Goal: Information Seeking & Learning: Learn about a topic

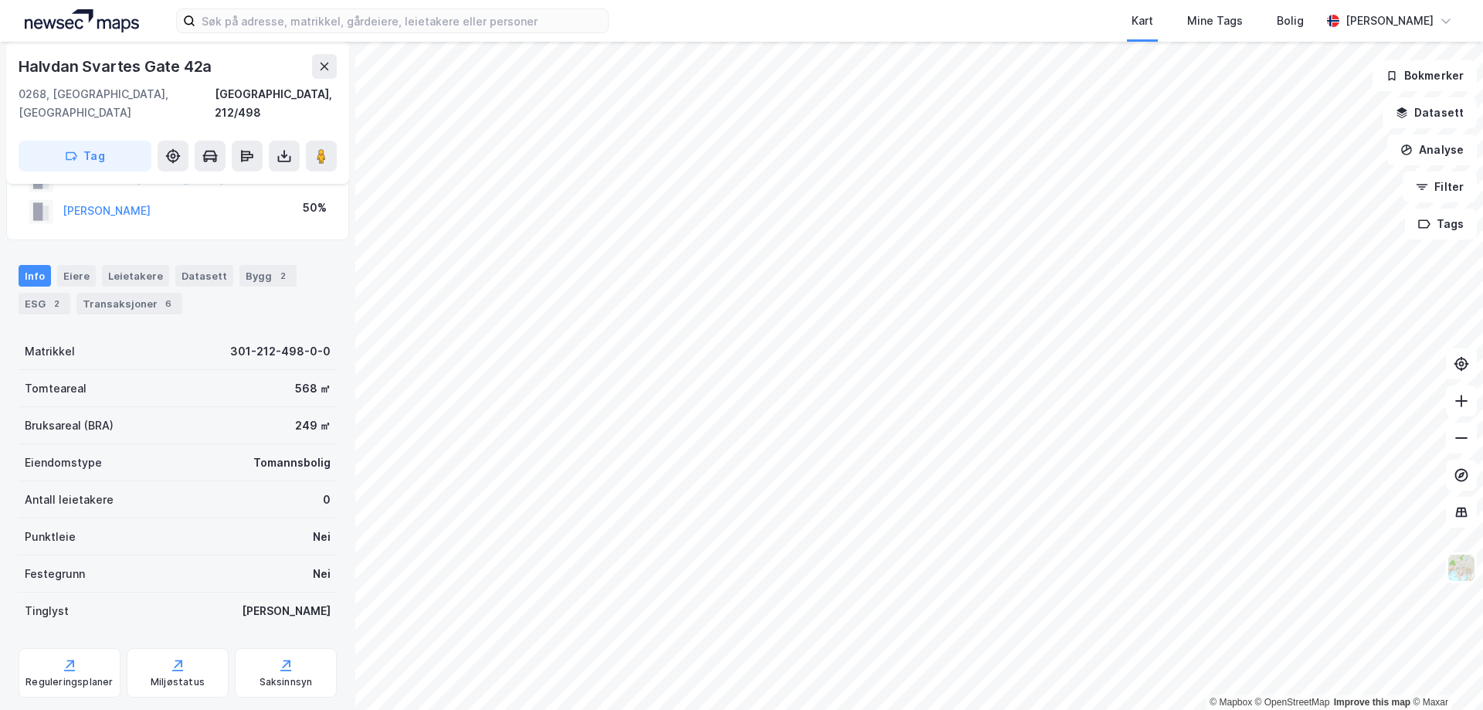
scroll to position [146, 0]
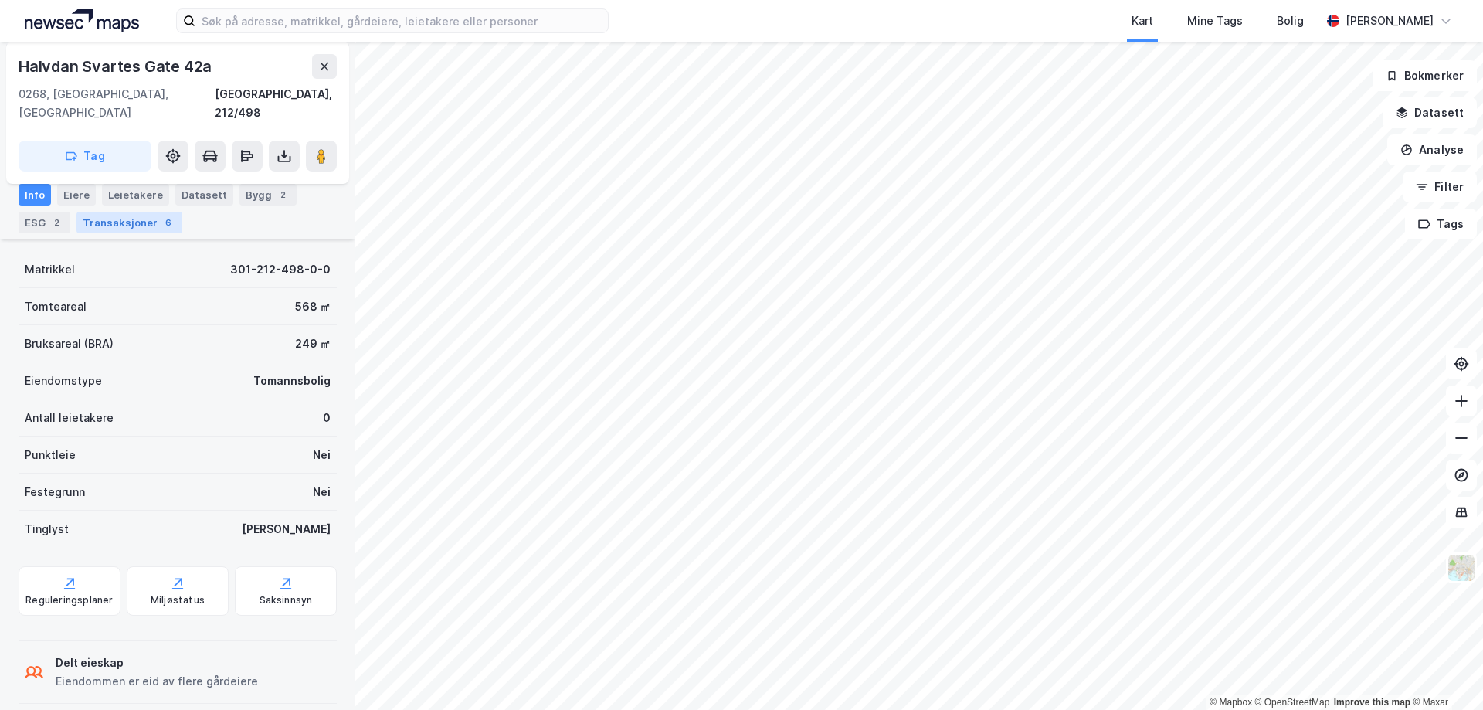
click at [141, 219] on div "Transaksjoner 6" at bounding box center [129, 223] width 106 height 22
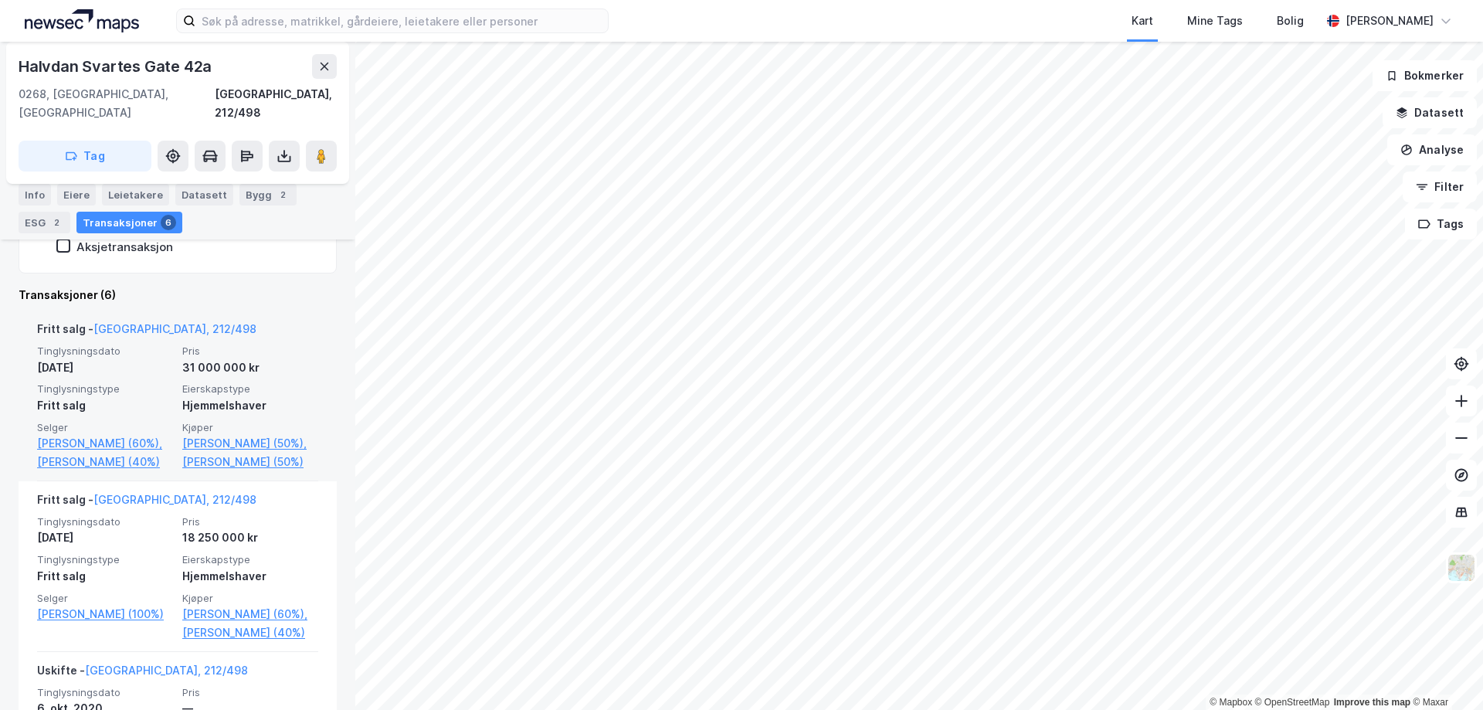
scroll to position [125, 0]
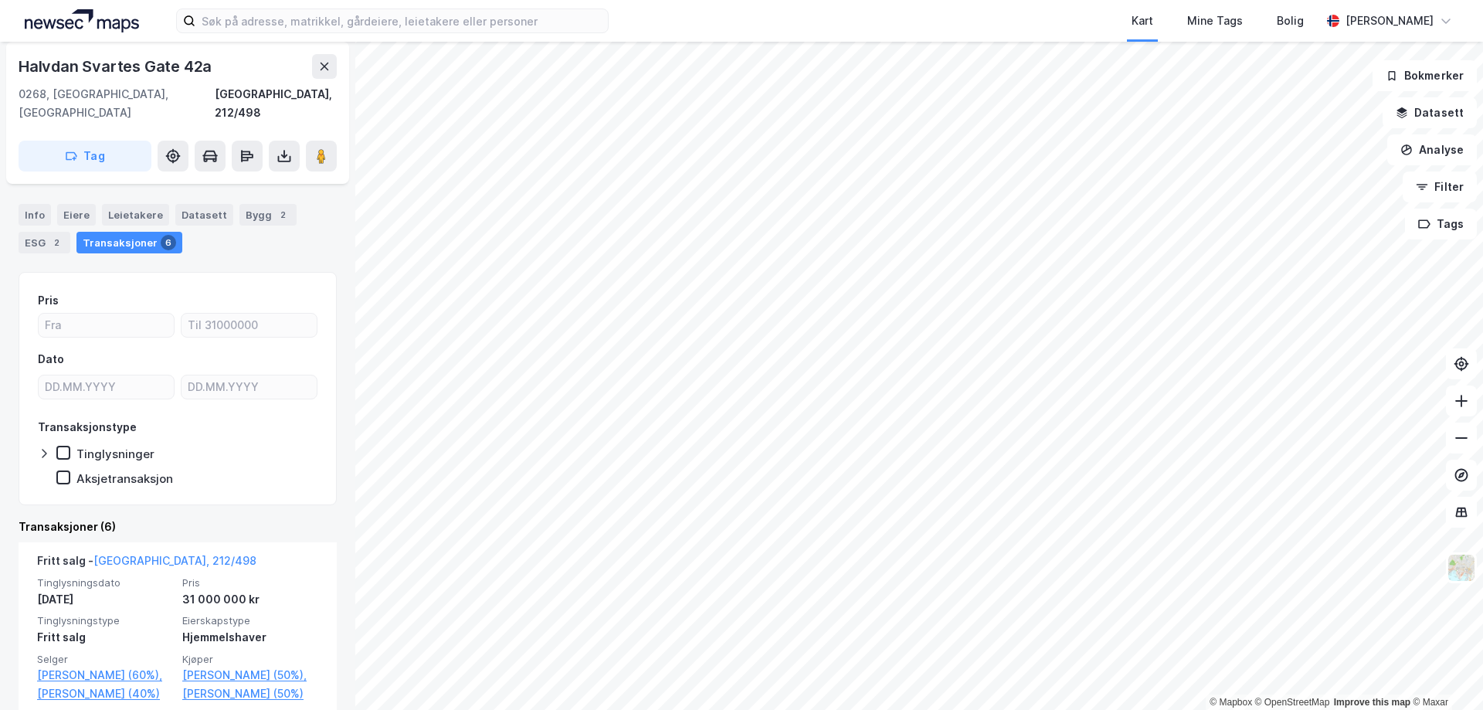
click at [976, 709] on html "Kart Mine Tags Bolig [PERSON_NAME] © Mapbox © OpenStreetMap Improve this map © …" at bounding box center [741, 355] width 1483 height 710
click at [595, 709] on html "Kart Mine Tags Bolig [PERSON_NAME] © Mapbox © OpenStreetMap Improve this map © …" at bounding box center [741, 355] width 1483 height 710
click at [736, 709] on html "Kart Mine Tags Bolig [PERSON_NAME] © Mapbox © OpenStreetMap Improve this map © …" at bounding box center [741, 355] width 1483 height 710
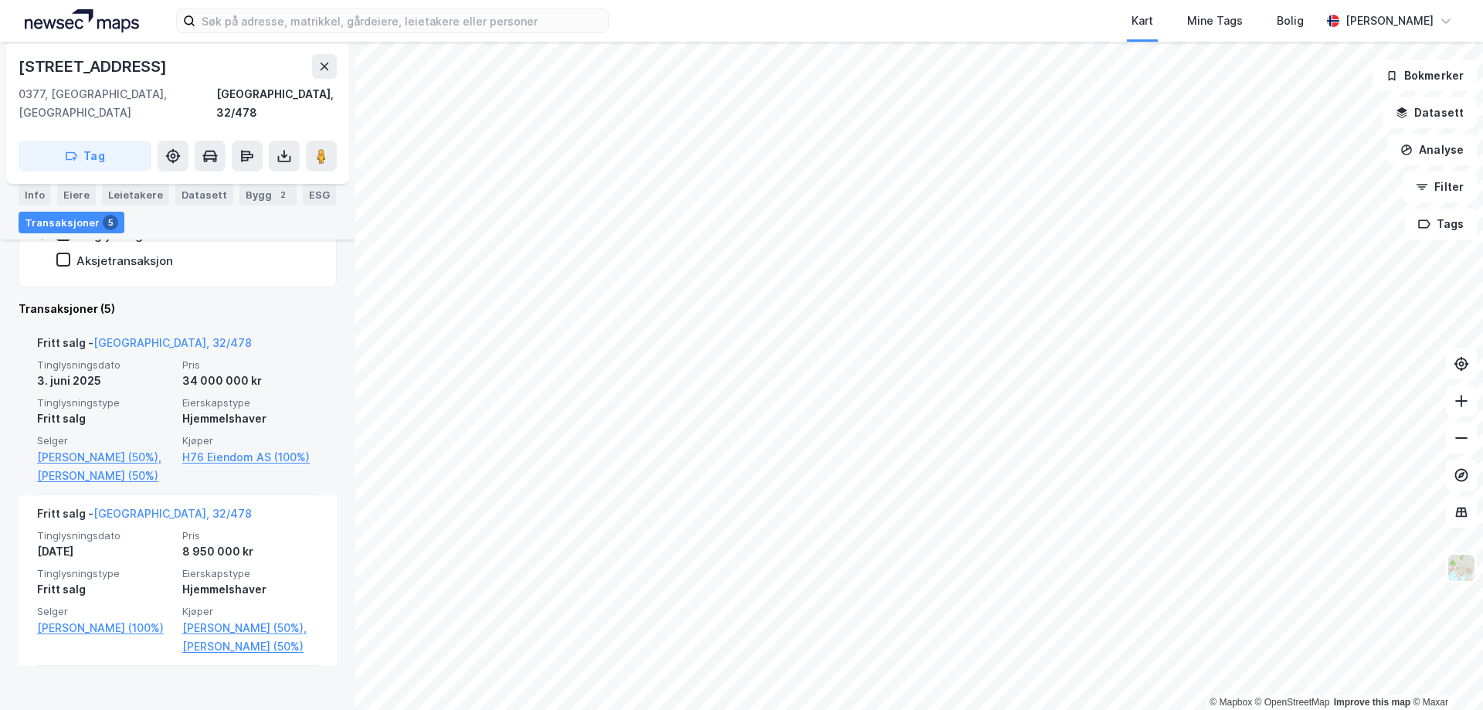
scroll to position [429, 0]
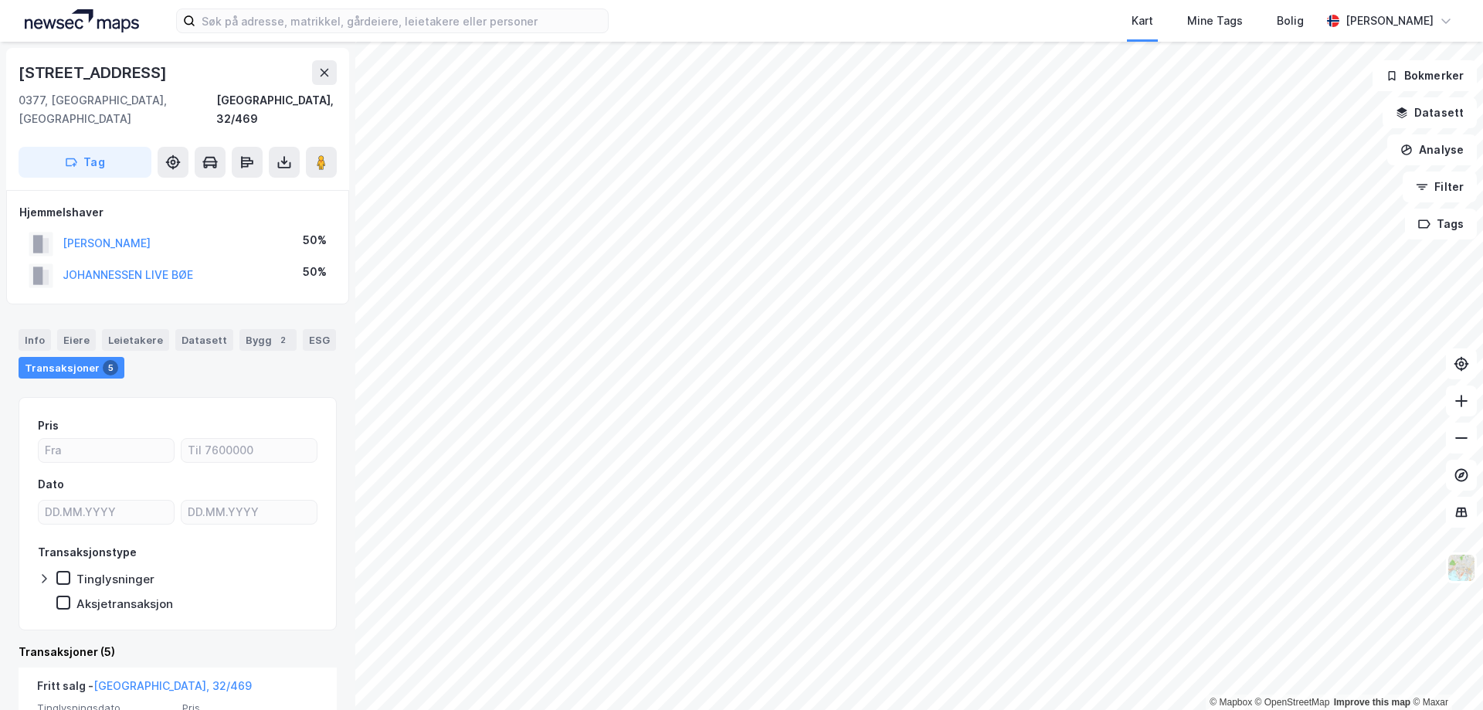
scroll to position [232, 0]
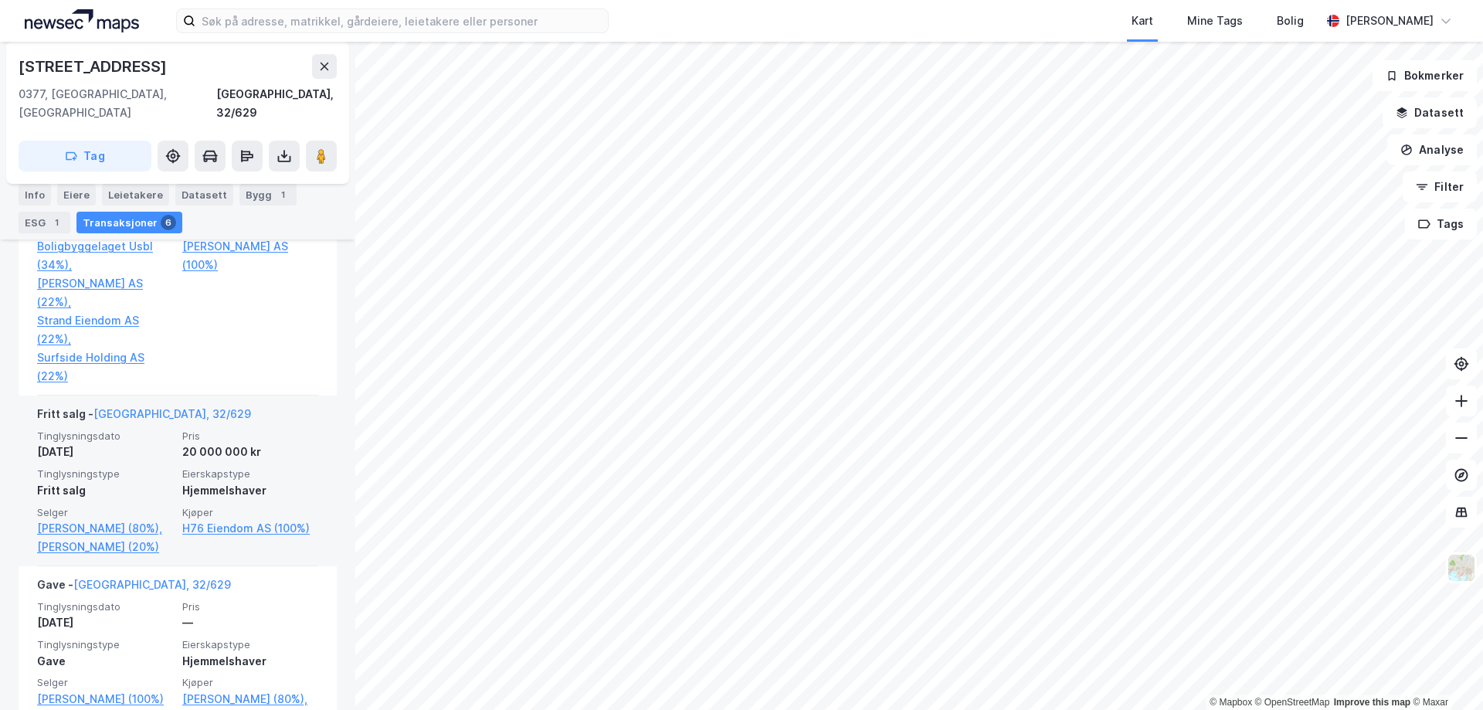
scroll to position [704, 0]
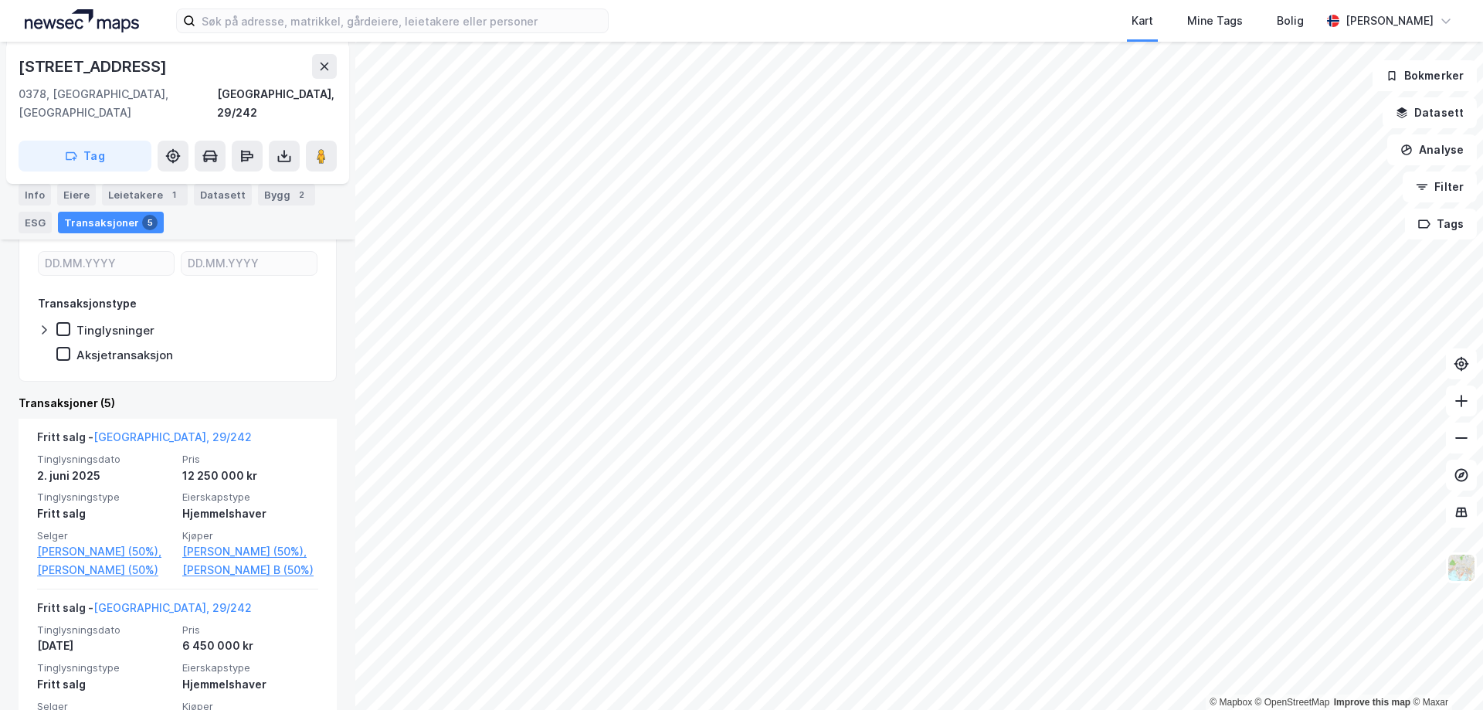
scroll to position [309, 0]
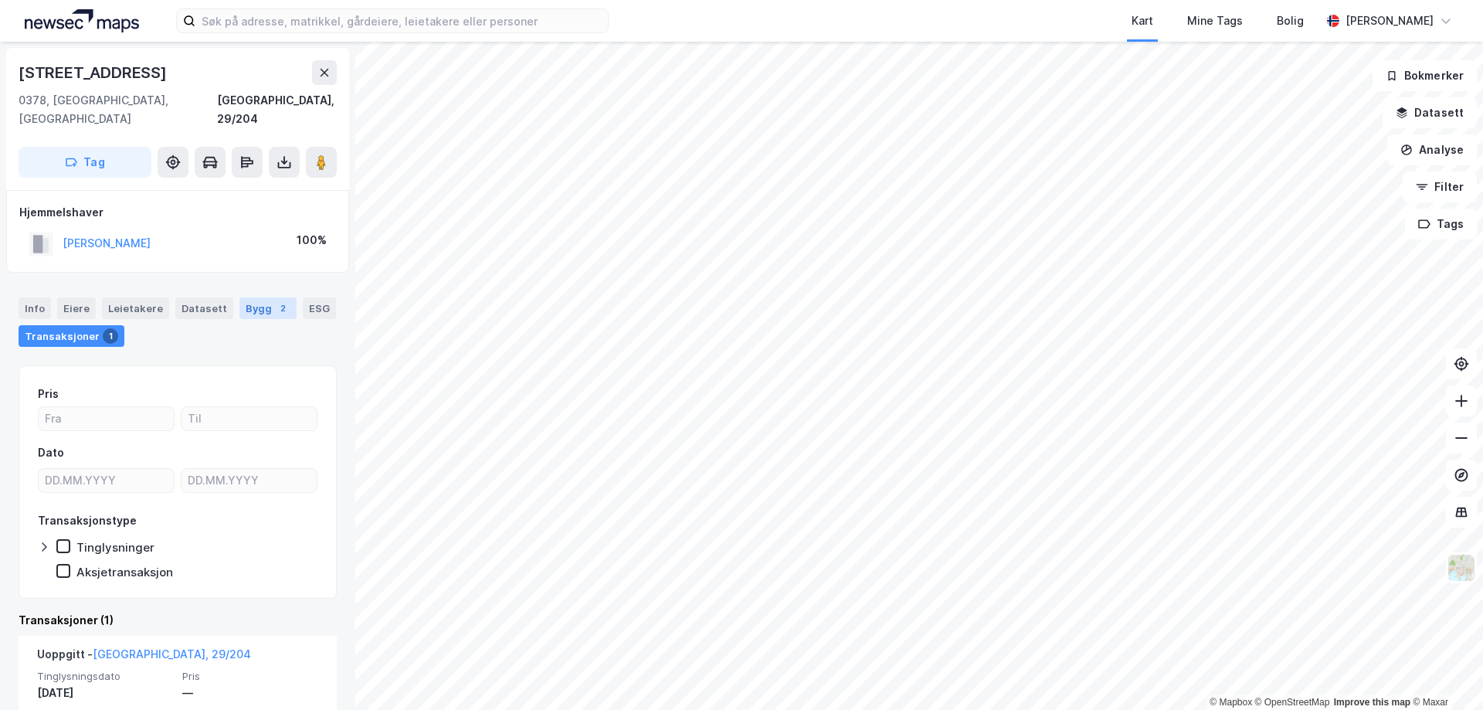
click at [248, 297] on div "Bygg 2" at bounding box center [267, 308] width 57 height 22
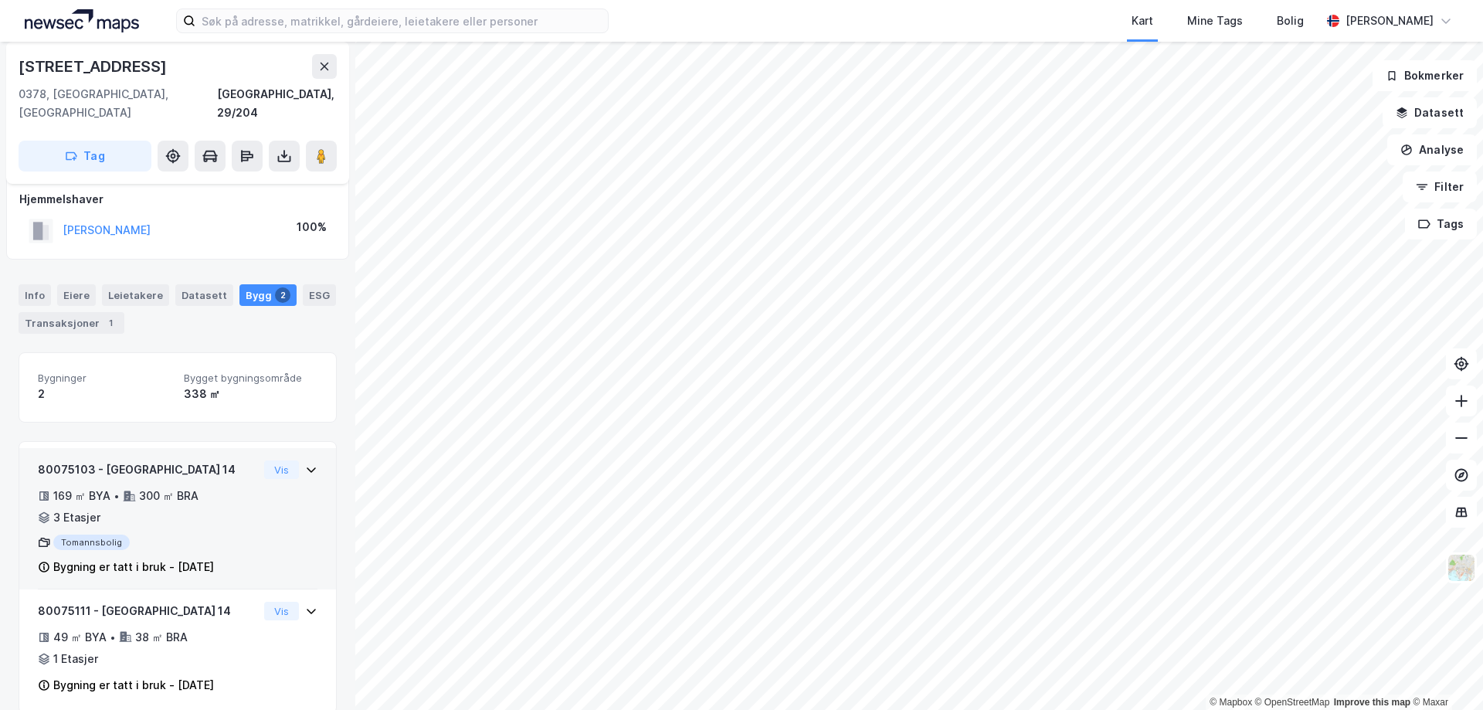
scroll to position [17, 0]
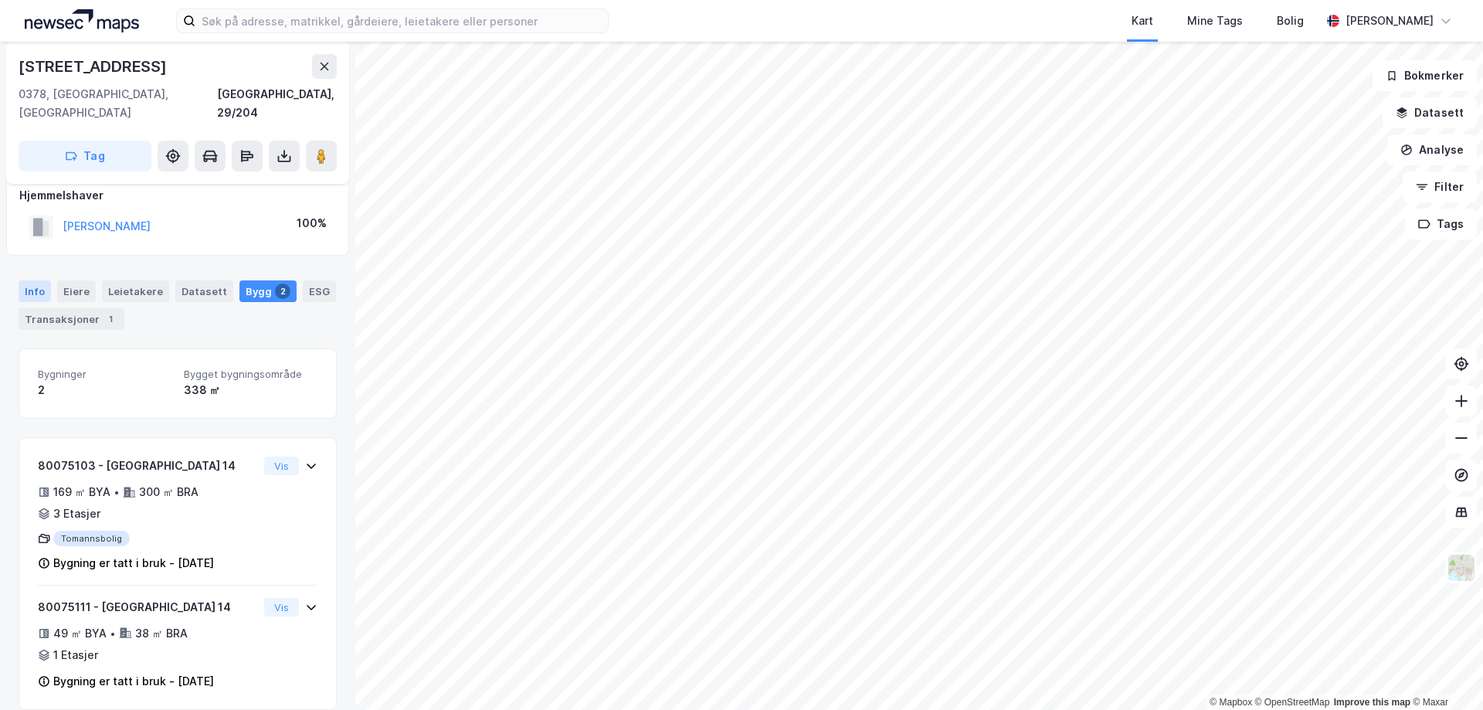
click at [41, 280] on div "Info" at bounding box center [35, 291] width 32 height 22
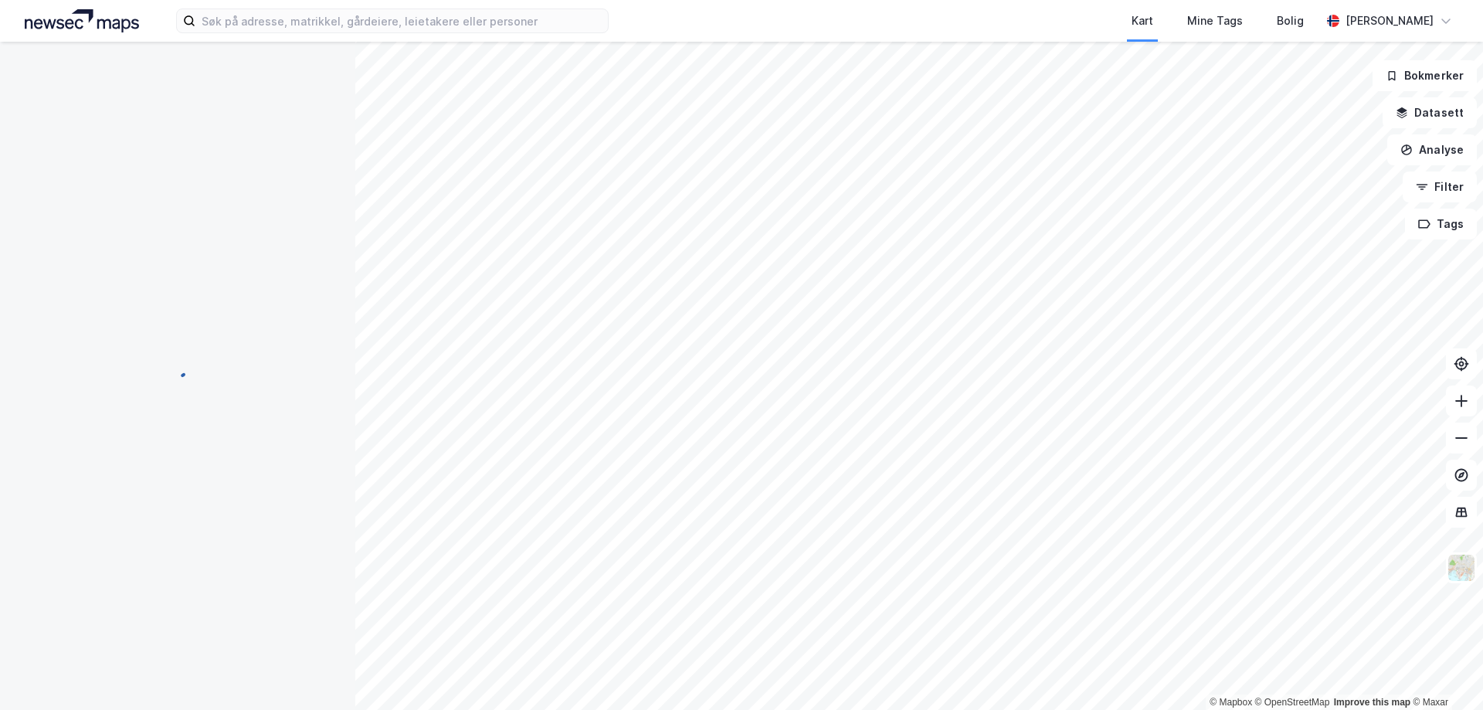
scroll to position [17, 0]
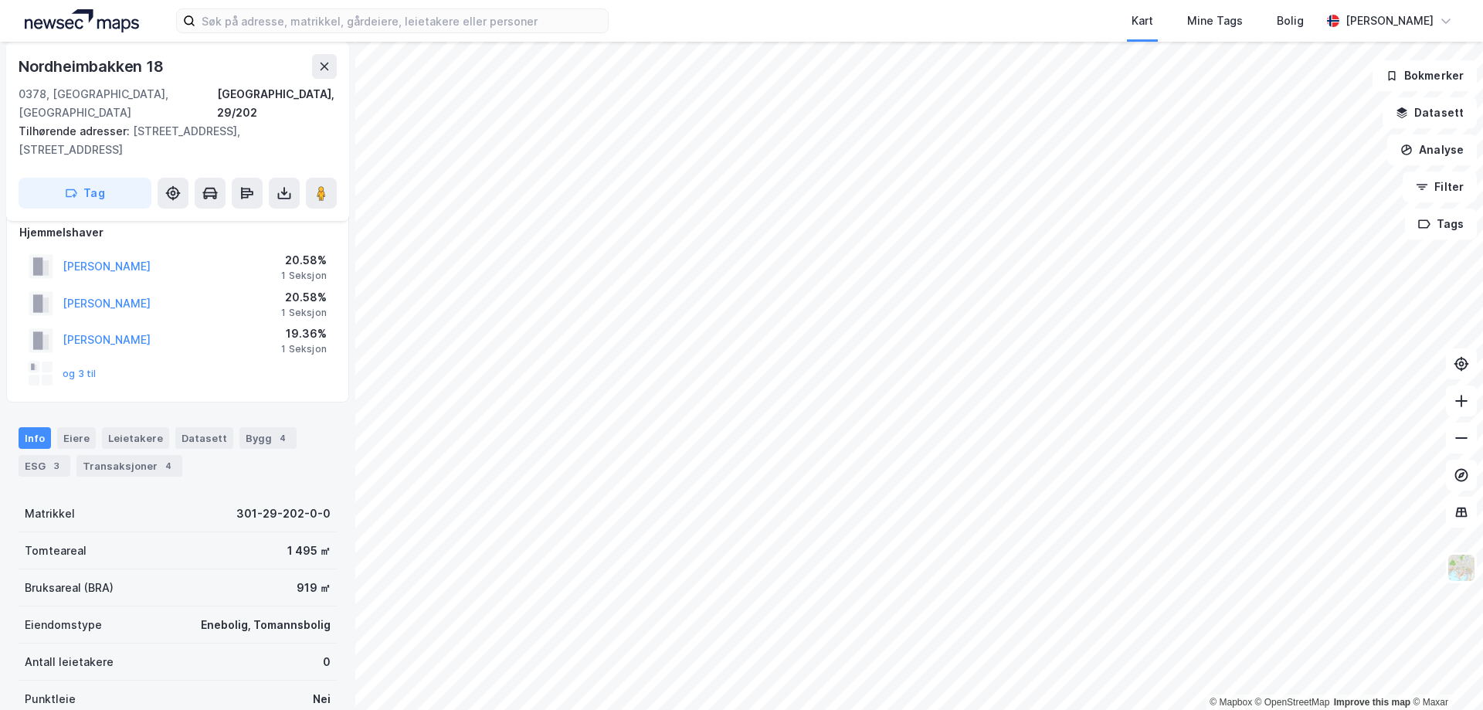
click at [172, 679] on div "© Mapbox © OpenStreetMap Improve this map © [GEOGRAPHIC_DATA][STREET_ADDRESS] T…" at bounding box center [741, 376] width 1483 height 668
